Goal: Find specific page/section: Find specific page/section

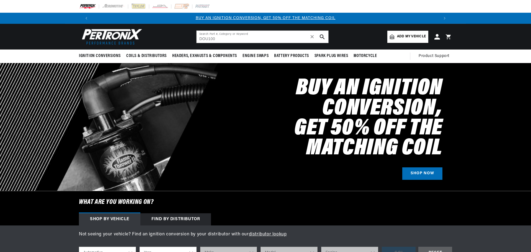
type input "DOU100"
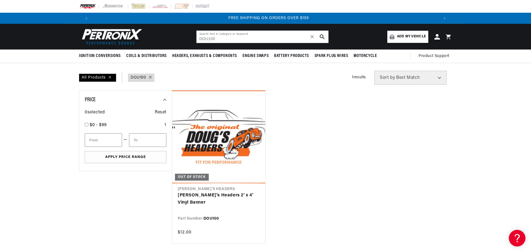
scroll to position [0, 692]
click at [223, 40] on input "DOU100" at bounding box center [263, 37] width 132 height 12
drag, startPoint x: 222, startPoint y: 39, endPoint x: 175, endPoint y: 37, distance: 47.4
click at [175, 37] on header "BETTER SEARCH RESULTS Add your vehicle's year, make, and model to find parts be…" at bounding box center [265, 37] width 401 height 26
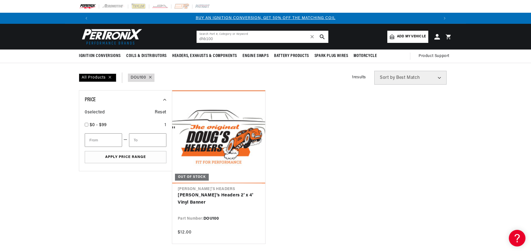
type input "dhb100"
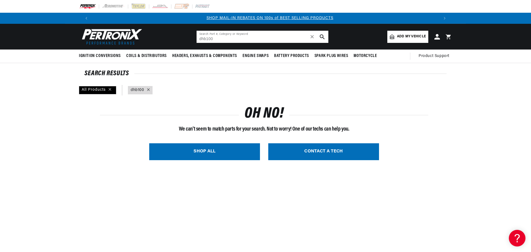
scroll to position [0, 346]
